Goal: Transaction & Acquisition: Obtain resource

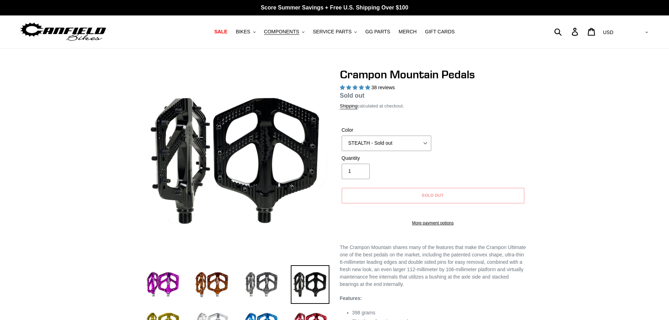
select select "highest-rating"
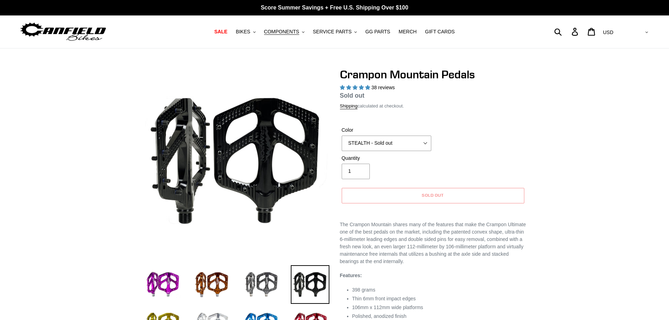
select select "highest-rating"
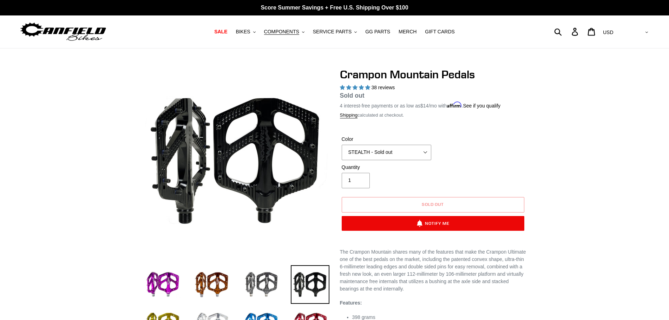
click at [443, 214] on div "Sold out Notify Me More payment options This item is a recurring or deferred pu…" at bounding box center [433, 215] width 186 height 37
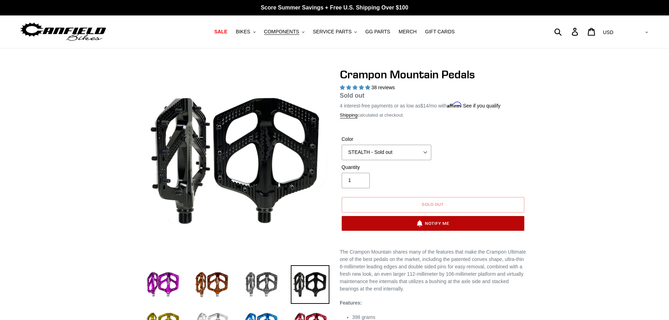
click at [440, 226] on button "Notify Me" at bounding box center [433, 223] width 183 height 15
select select "33045113503819"
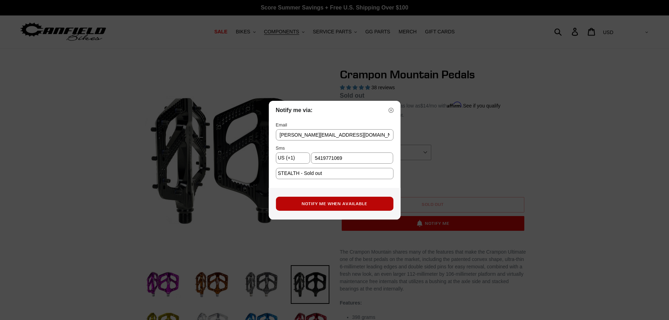
click at [375, 205] on button "Notify Me When Available" at bounding box center [335, 204] width 118 height 14
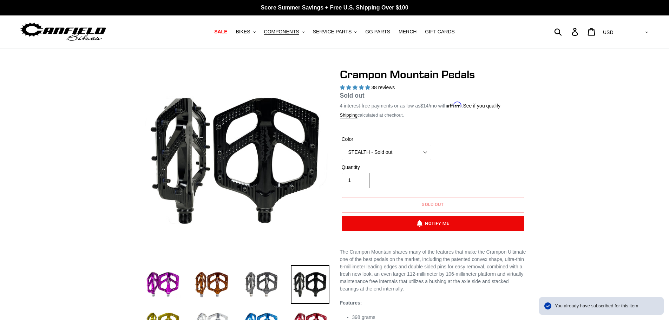
click at [388, 158] on select "GRAY BLACK STEALTH - Sold out POLISHED RED BLUE BAJA GOLD ORANGE PNW GREEN GOLD…" at bounding box center [387, 152] width 90 height 15
select select "BLACK"
click at [342, 145] on select "GRAY BLACK STEALTH - Sold out POLISHED RED BLUE BAJA GOLD ORANGE PNW GREEN GOLD…" at bounding box center [387, 152] width 90 height 15
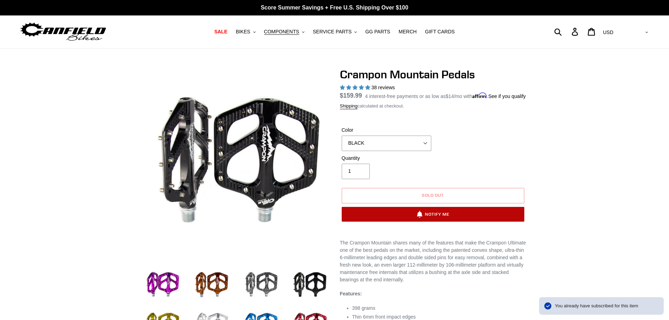
click at [425, 222] on button "Notify Me" at bounding box center [433, 214] width 183 height 15
select select "US"
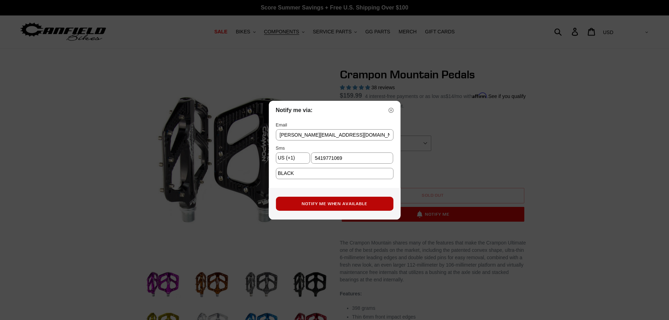
click at [367, 201] on button "Notify Me When Available" at bounding box center [335, 204] width 118 height 14
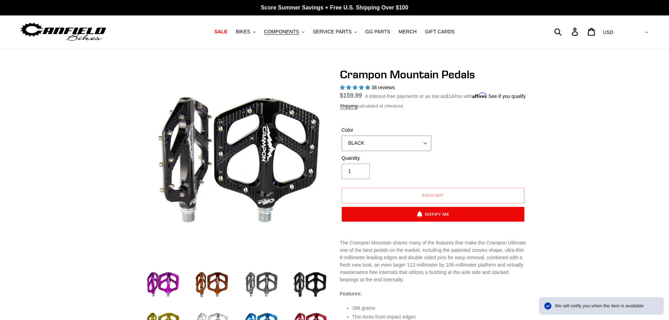
click at [394, 151] on select "GRAY BLACK STEALTH - Sold out POLISHED RED BLUE BAJA GOLD ORANGE PNW GREEN GOLD…" at bounding box center [387, 143] width 90 height 15
select select "STEALTH - Sold out"
click at [342, 144] on select "GRAY BLACK STEALTH - Sold out POLISHED RED BLUE BAJA GOLD ORANGE PNW GREEN GOLD…" at bounding box center [387, 143] width 90 height 15
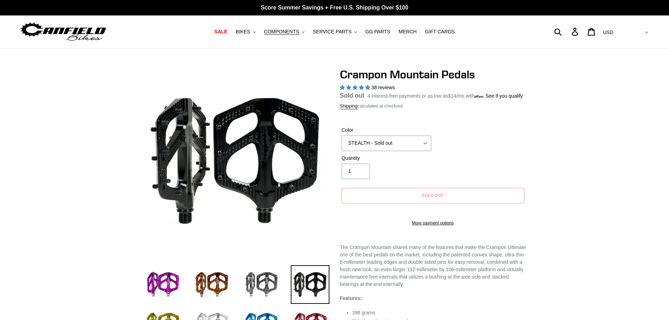
select select "highest-rating"
